Goal: Task Accomplishment & Management: Manage account settings

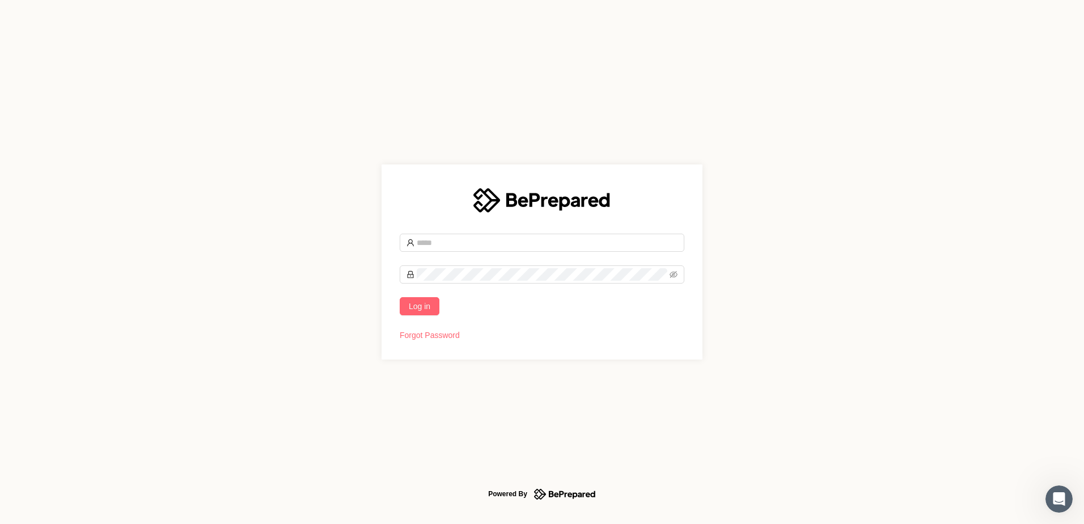
type input "**********"
click at [409, 309] on span "Log in" at bounding box center [420, 306] width 22 height 12
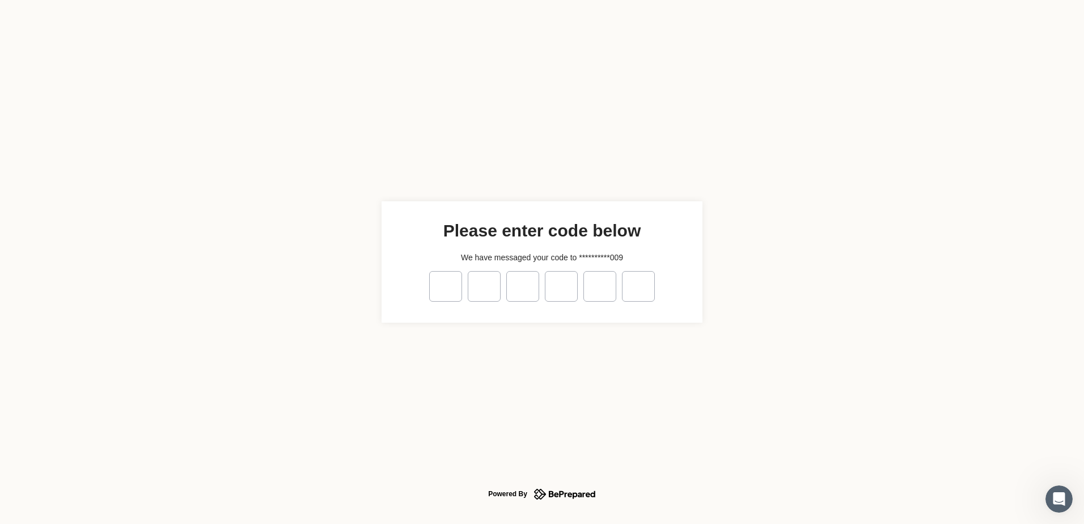
type input "*"
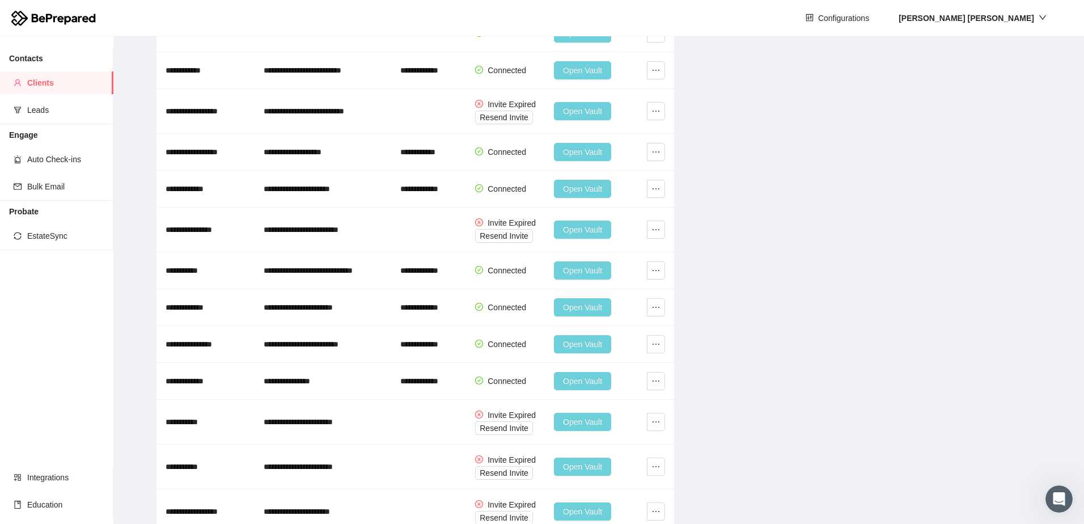
scroll to position [799, 0]
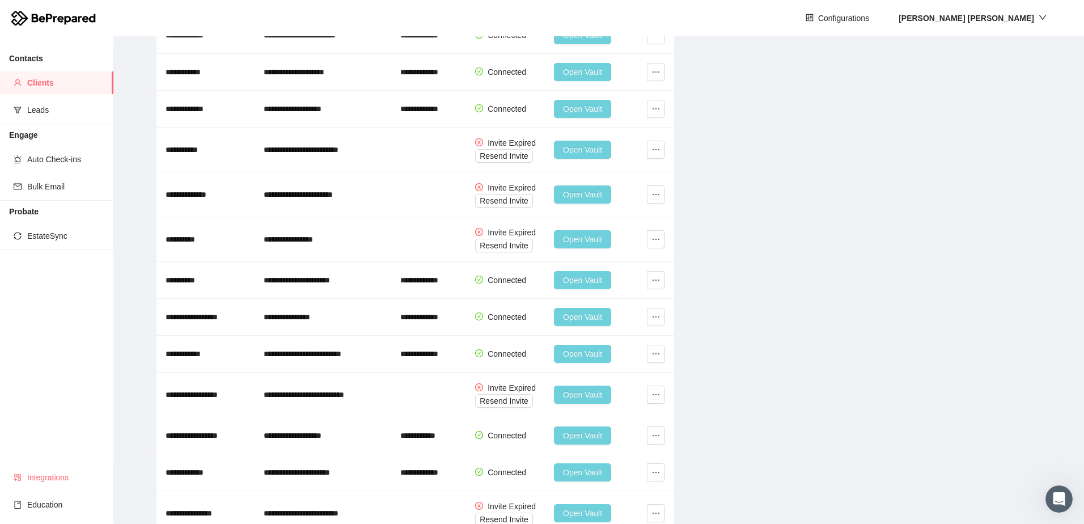
click at [40, 483] on span "Integrations" at bounding box center [65, 477] width 77 height 23
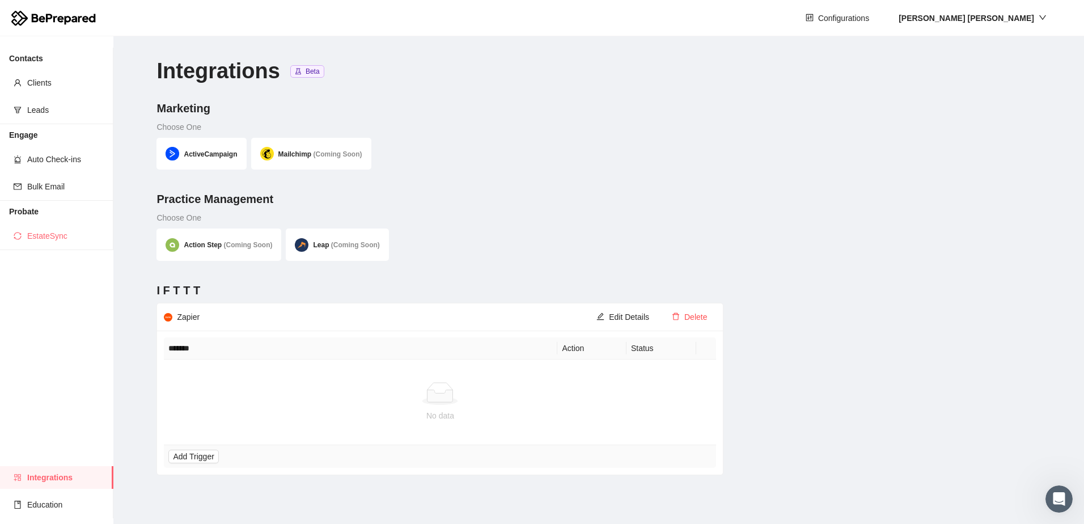
click at [49, 234] on span "EstateSync" at bounding box center [65, 235] width 77 height 23
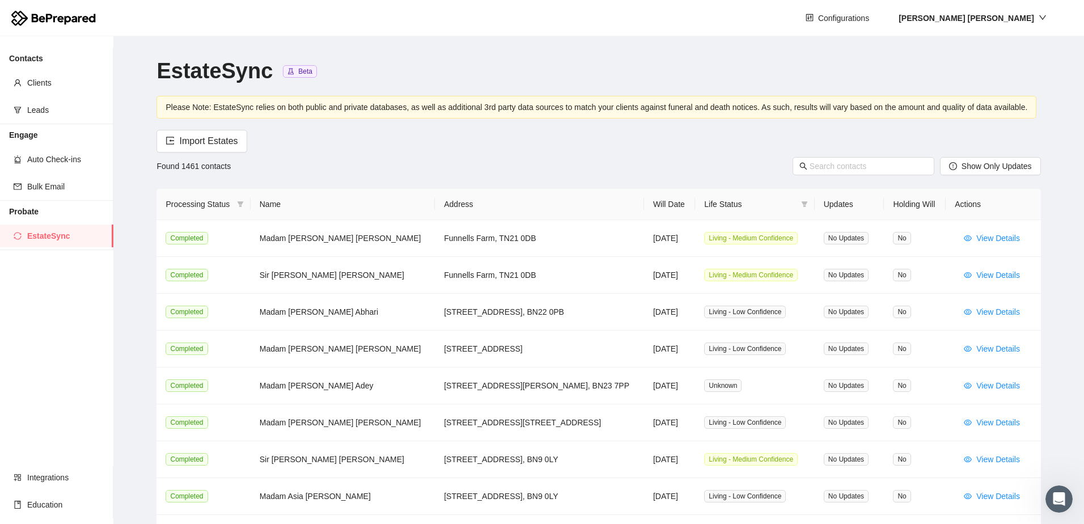
click at [704, 209] on span "Life Status" at bounding box center [750, 204] width 92 height 12
click at [799, 208] on span at bounding box center [804, 204] width 11 height 17
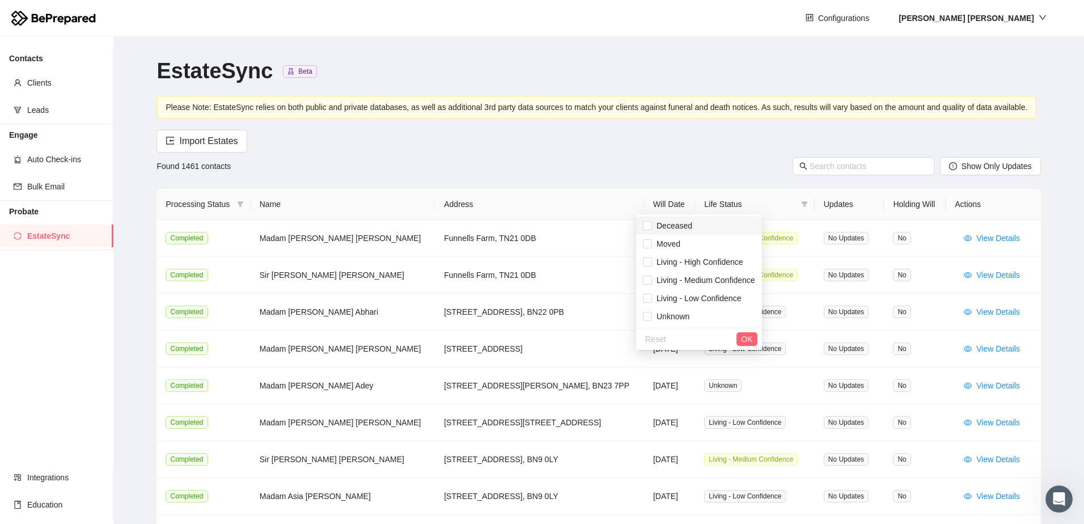
click at [679, 226] on span "Deceased" at bounding box center [672, 225] width 40 height 9
checkbox input "true"
click at [742, 338] on span "OK" at bounding box center [746, 339] width 11 height 12
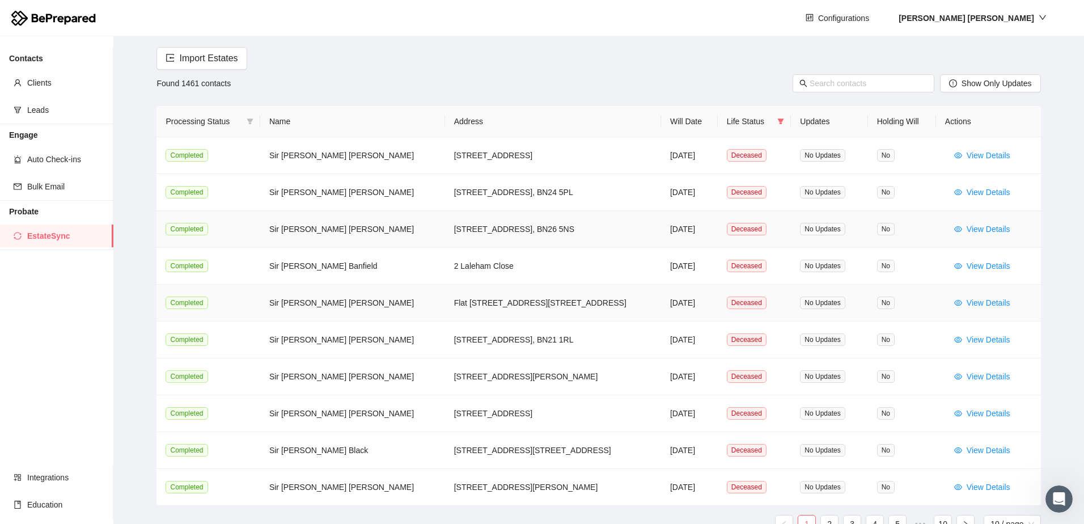
scroll to position [134, 0]
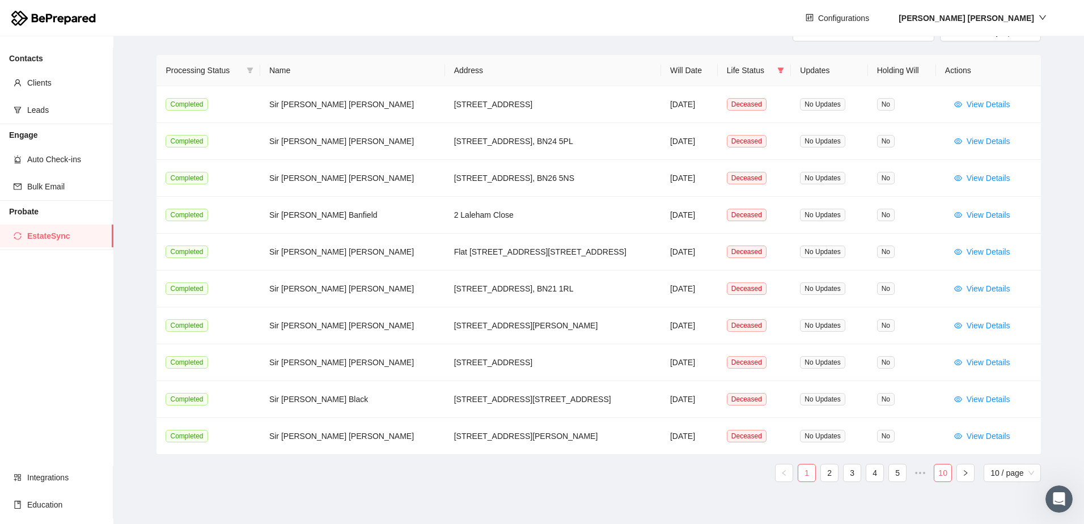
click at [939, 474] on link "10" at bounding box center [942, 472] width 17 height 17
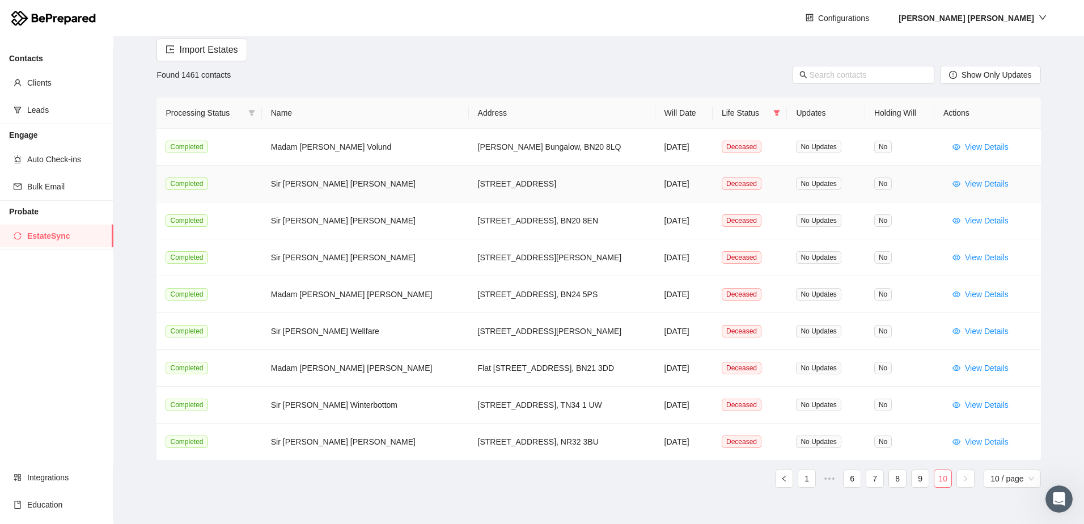
scroll to position [97, 0]
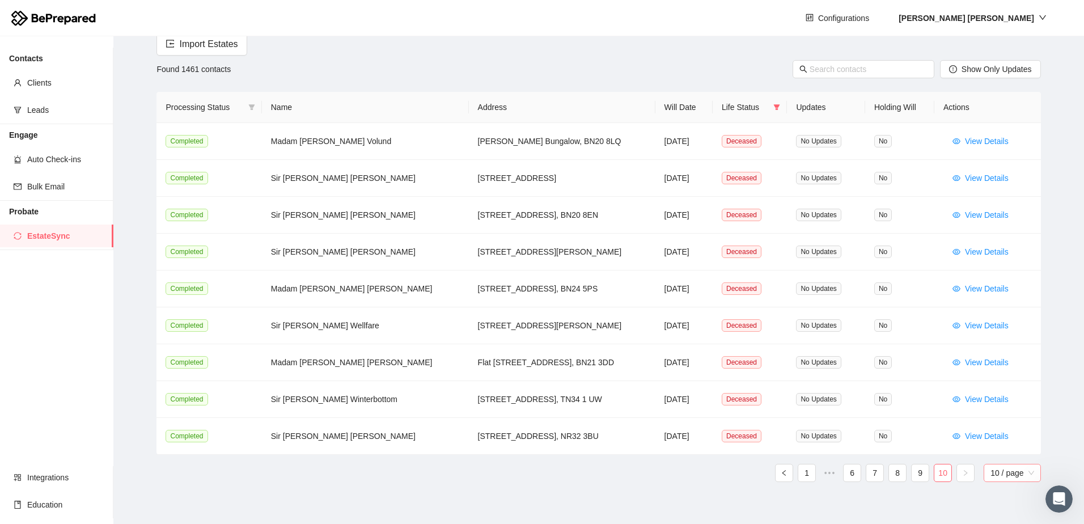
click at [1003, 476] on span "10 / page" at bounding box center [1011, 472] width 43 height 17
click at [1002, 449] on div "100 / page" at bounding box center [1012, 450] width 44 height 12
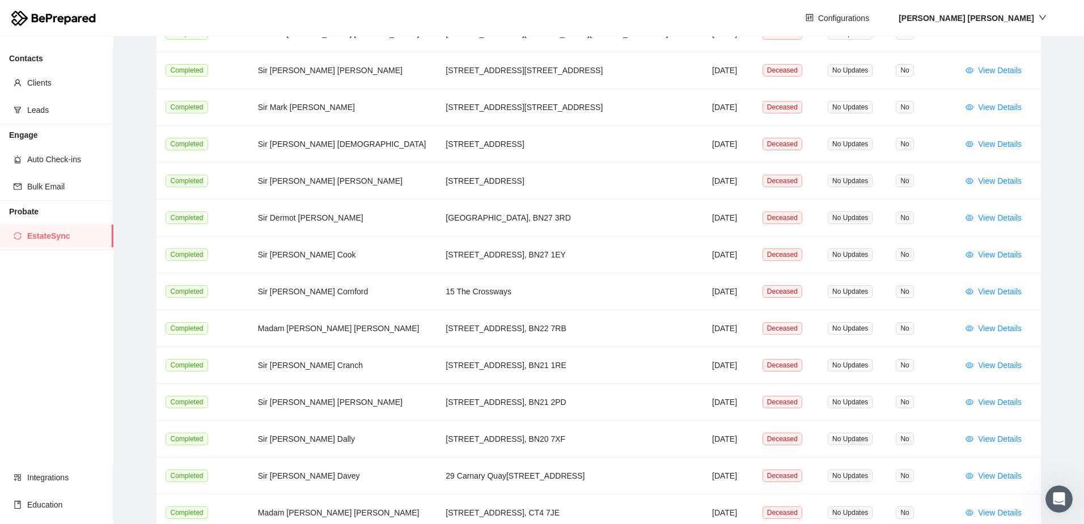
scroll to position [0, 0]
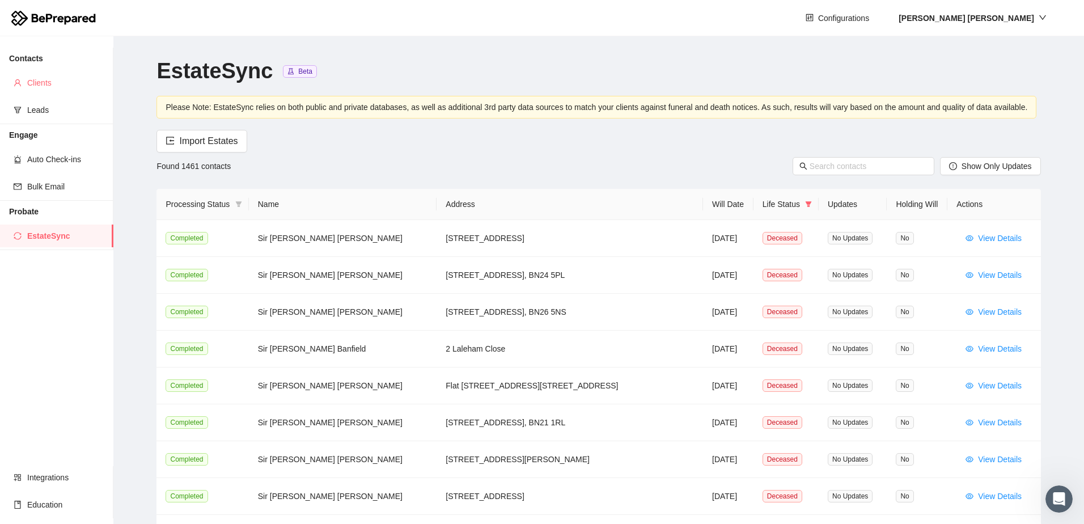
click at [23, 80] on li "Clients" at bounding box center [56, 82] width 113 height 23
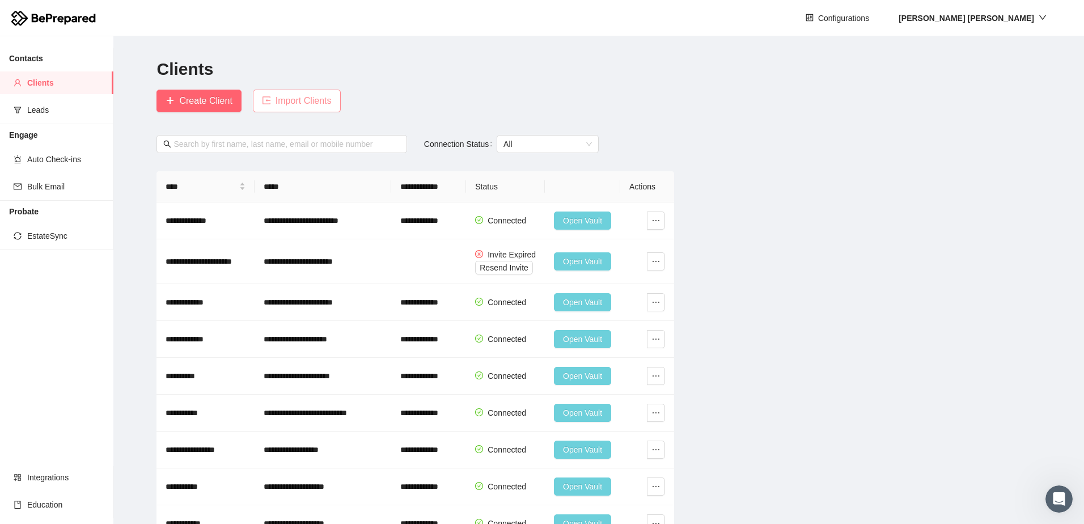
click at [311, 101] on span "Import Clients" at bounding box center [303, 101] width 56 height 14
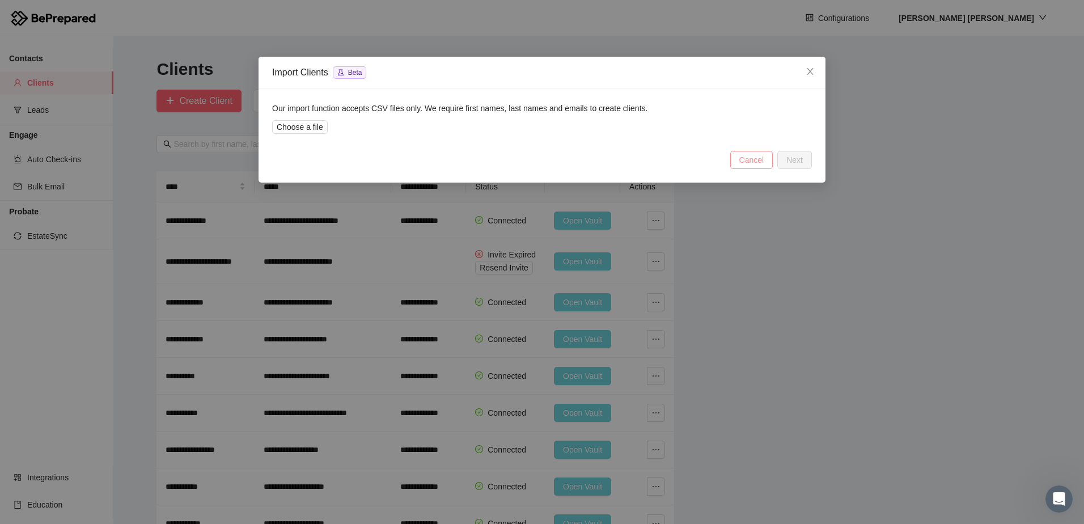
click at [749, 160] on span "Cancel" at bounding box center [751, 160] width 25 height 12
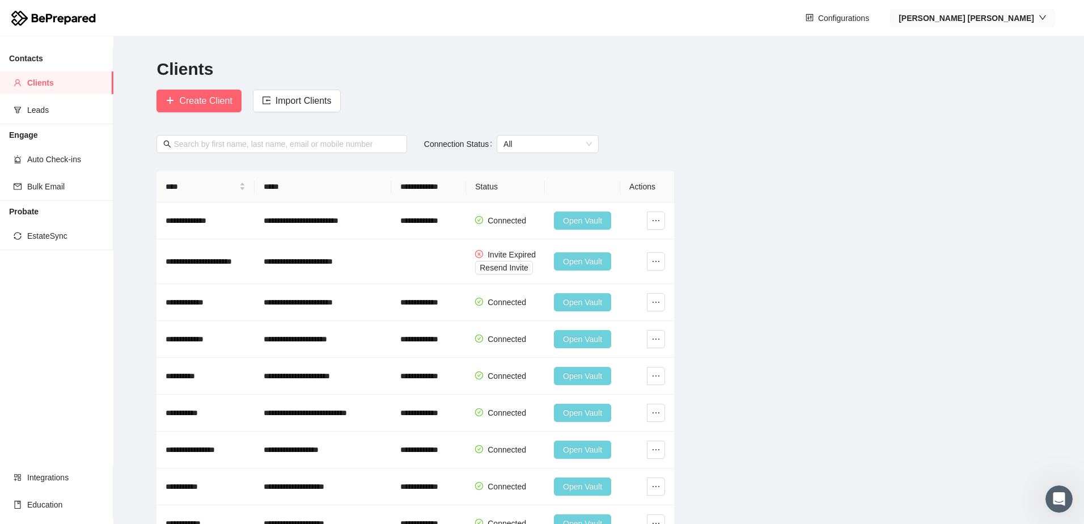
click at [1036, 12] on div "[PERSON_NAME]" at bounding box center [972, 18] width 148 height 12
click at [314, 103] on span "Import Clients" at bounding box center [303, 101] width 56 height 14
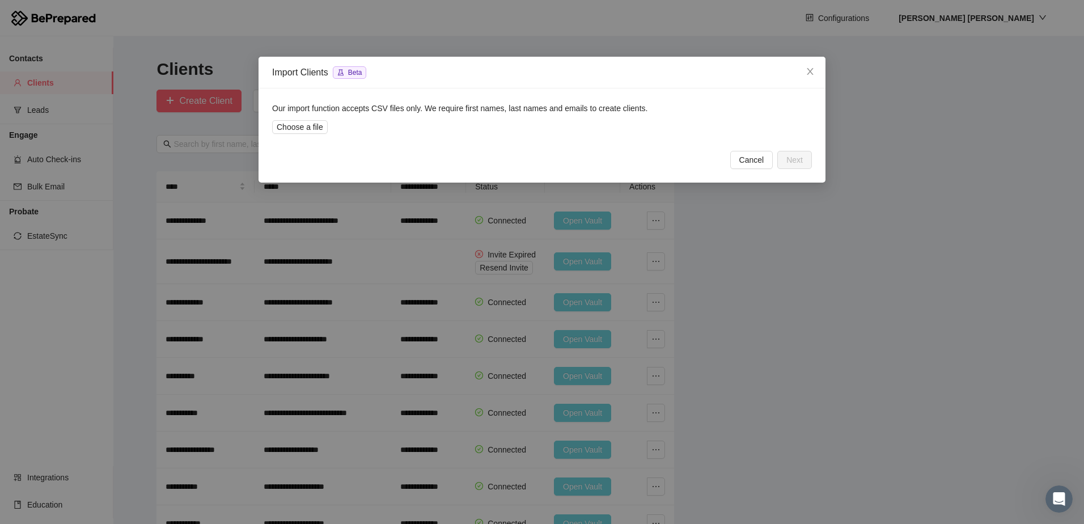
click at [356, 73] on span "Beta" at bounding box center [355, 73] width 14 height 8
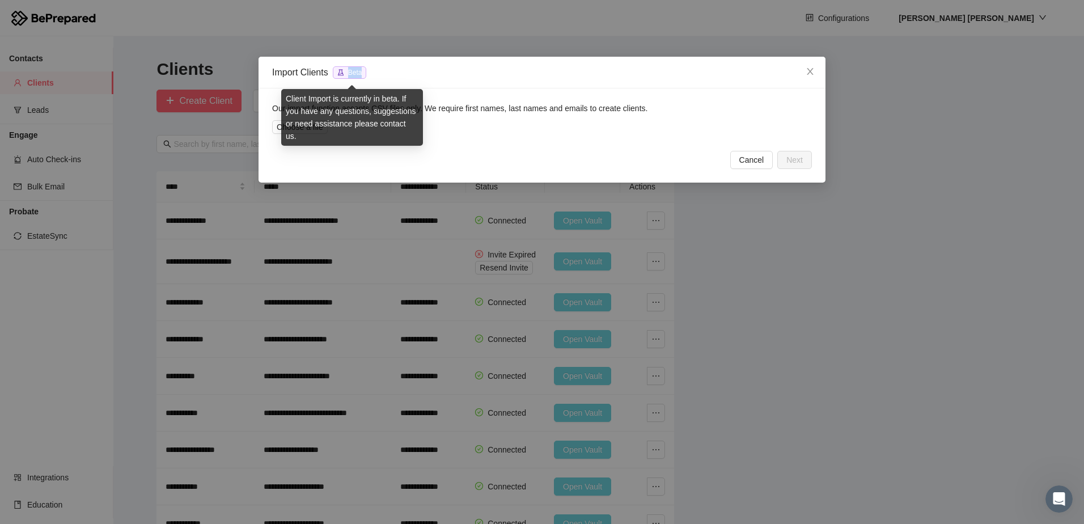
click at [356, 73] on span "Beta" at bounding box center [355, 73] width 14 height 8
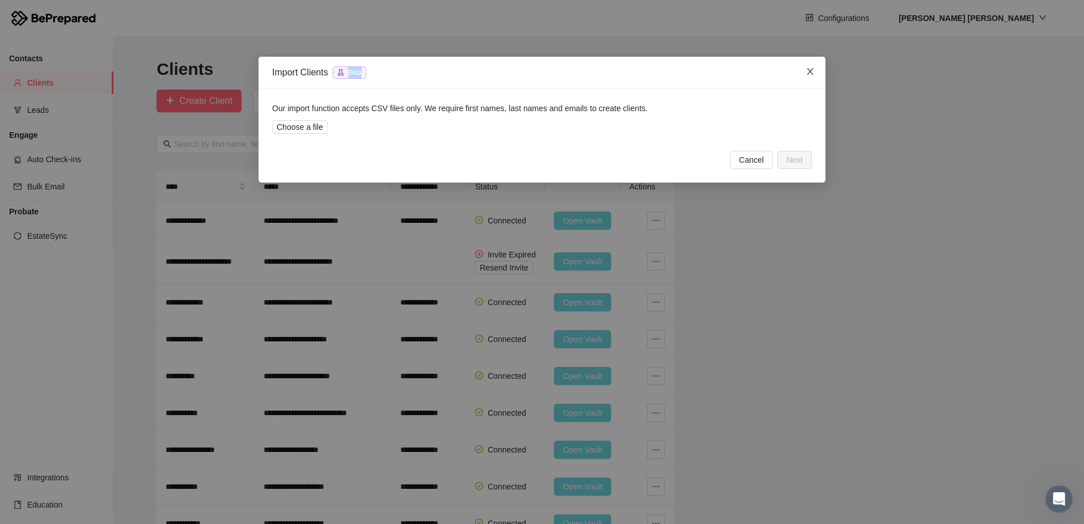
click at [810, 71] on icon "close" at bounding box center [809, 71] width 6 height 7
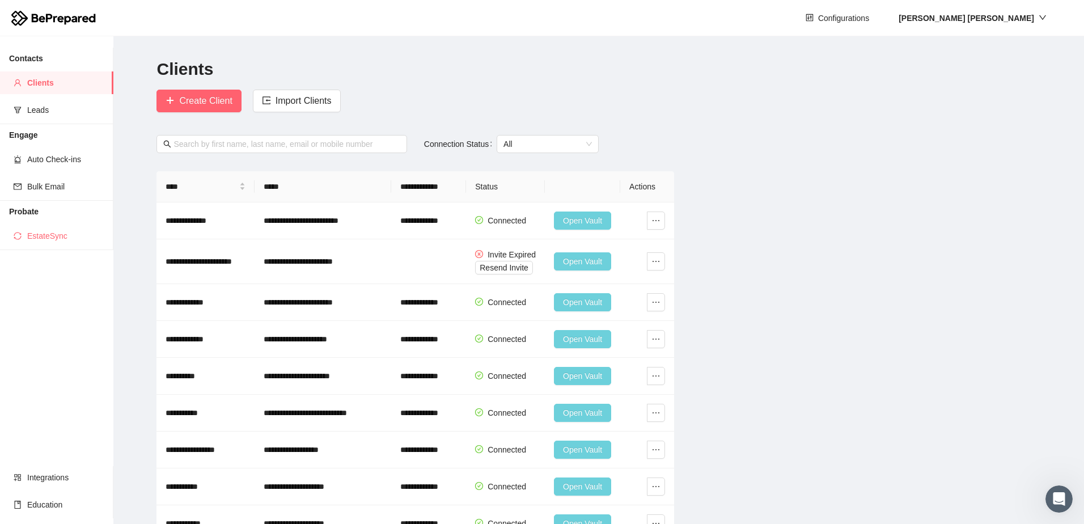
click at [56, 238] on span "EstateSync" at bounding box center [65, 235] width 77 height 23
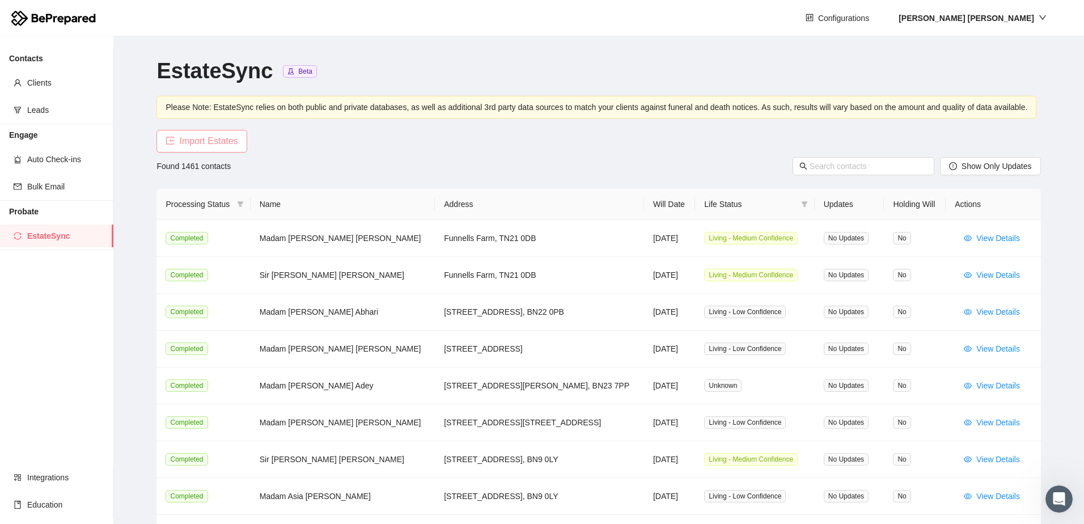
click at [230, 142] on span "Import Estates" at bounding box center [208, 141] width 58 height 14
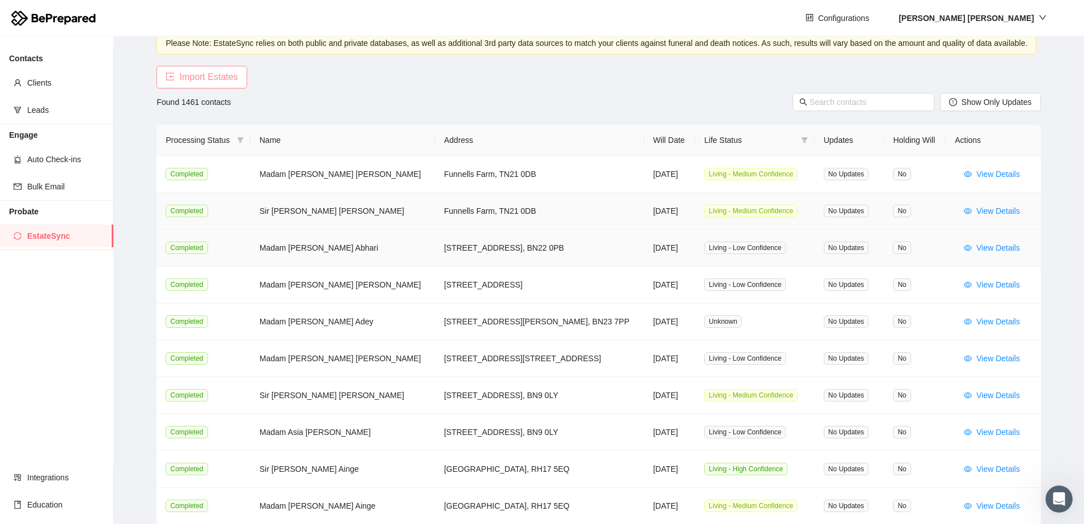
scroll to position [134, 0]
